Goal: Find specific page/section: Find specific page/section

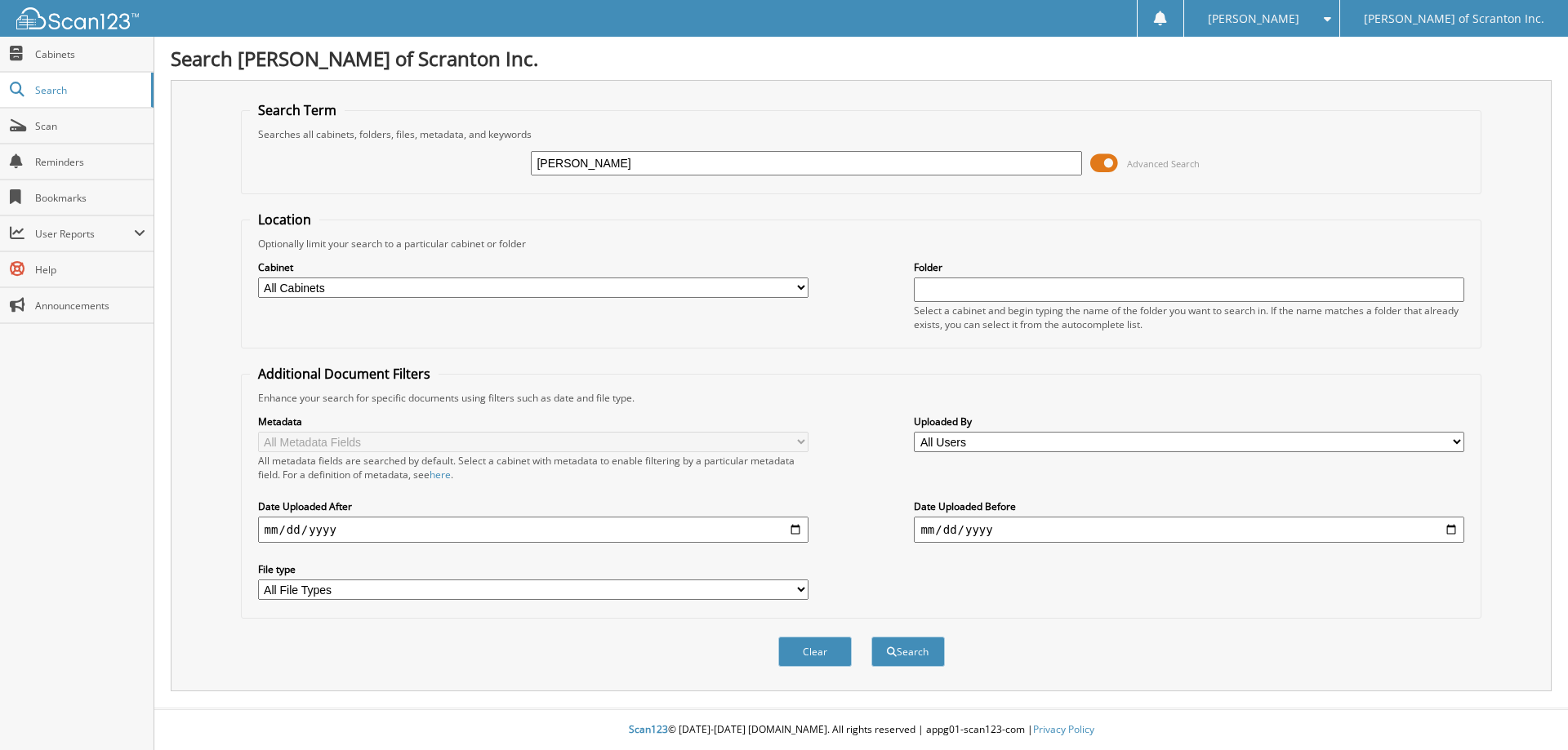
type input "[PERSON_NAME]"
click at [871, 637] on button "Search" at bounding box center [908, 652] width 73 height 31
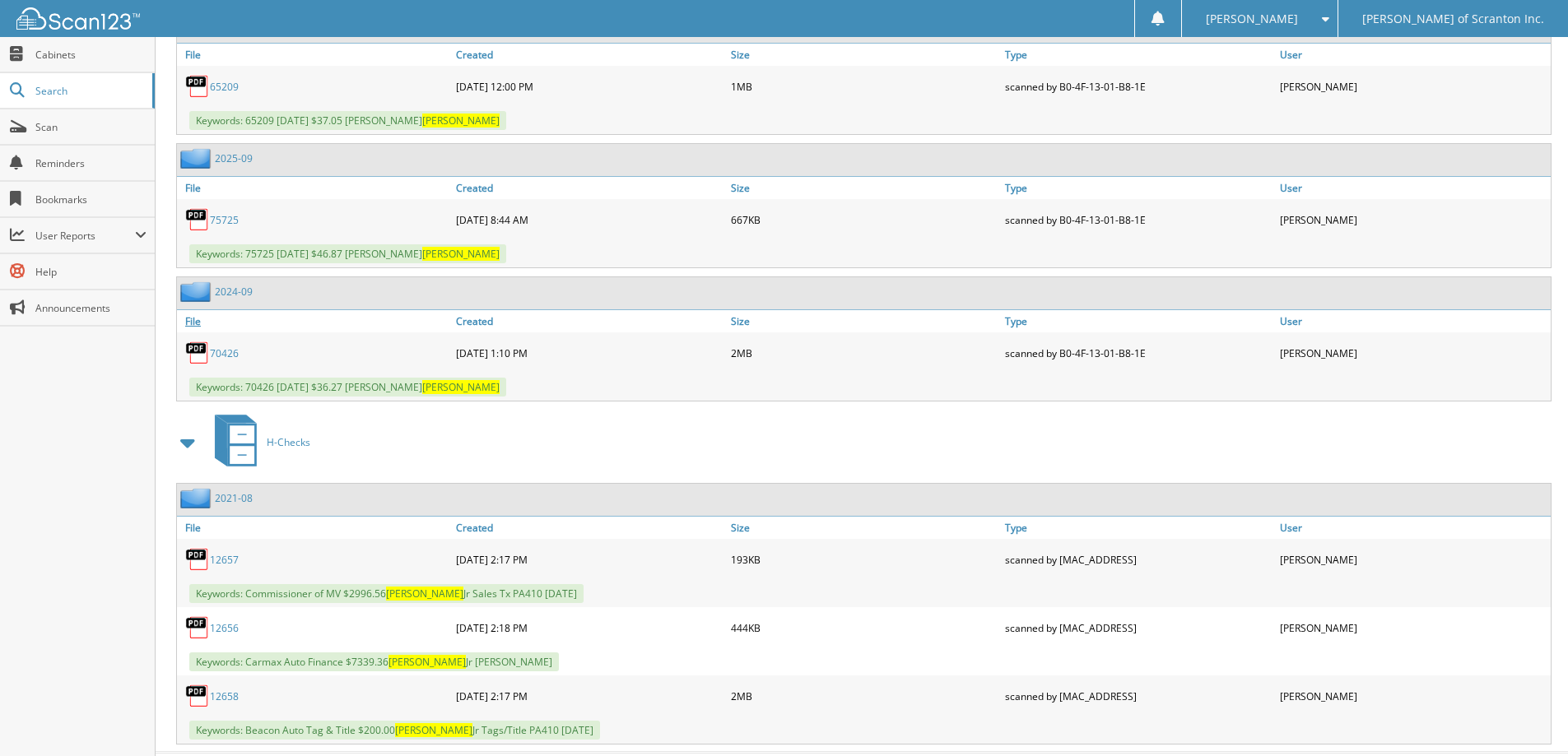
scroll to position [1273, 0]
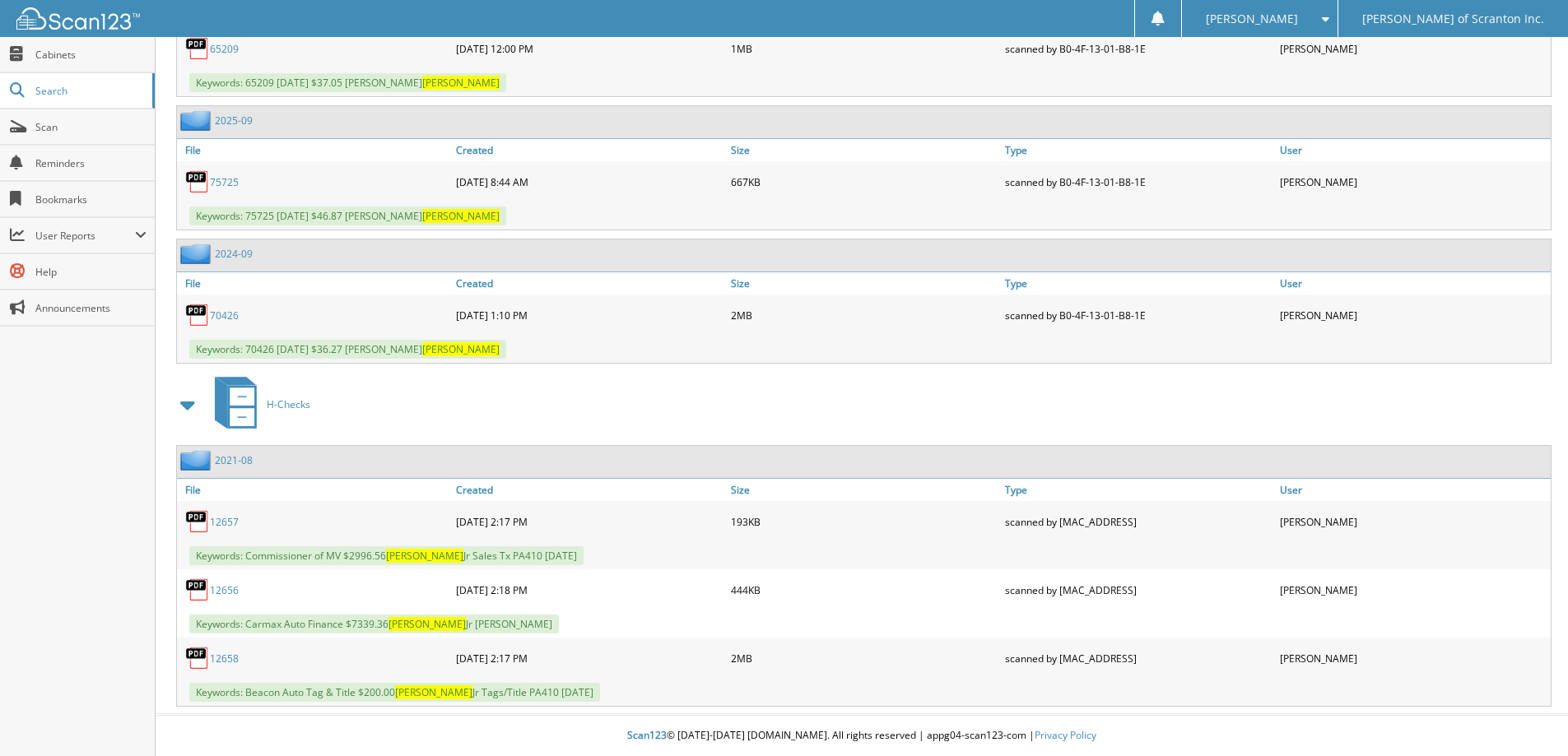
click at [212, 182] on link "75725" at bounding box center [224, 182] width 29 height 14
